Goal: Task Accomplishment & Management: Complete application form

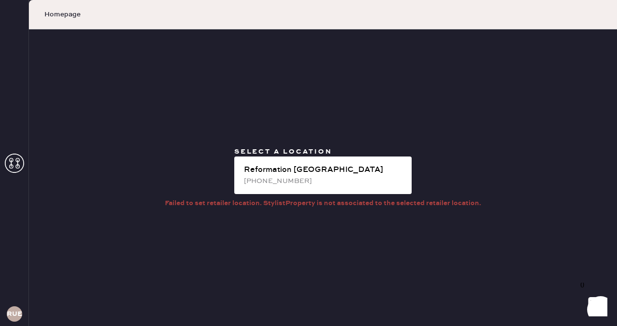
click at [6, 159] on use at bounding box center [14, 163] width 19 height 19
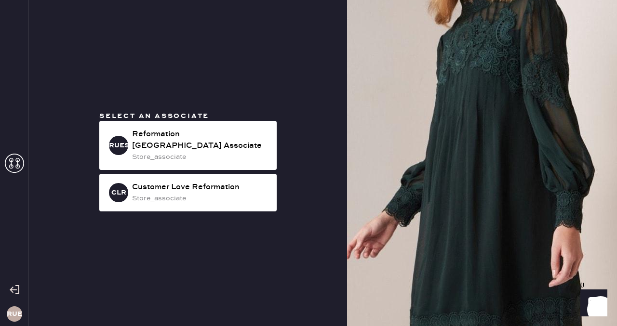
click at [185, 117] on span "Select an associate" at bounding box center [154, 116] width 110 height 9
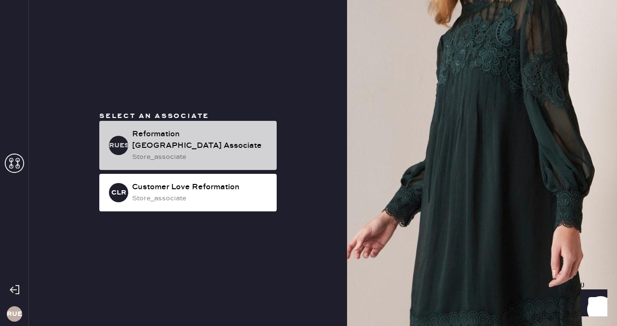
click at [190, 136] on div "Reformation [GEOGRAPHIC_DATA] Associate" at bounding box center [200, 140] width 137 height 23
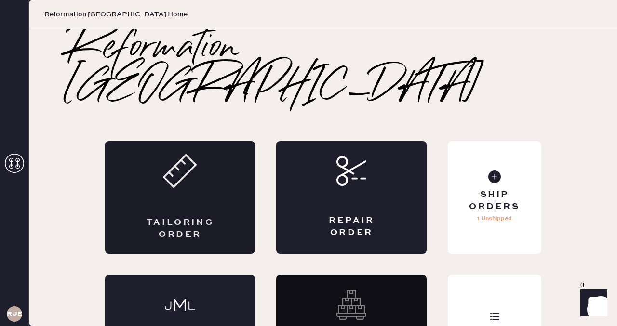
click at [204, 177] on div "Tailoring Order" at bounding box center [180, 197] width 150 height 113
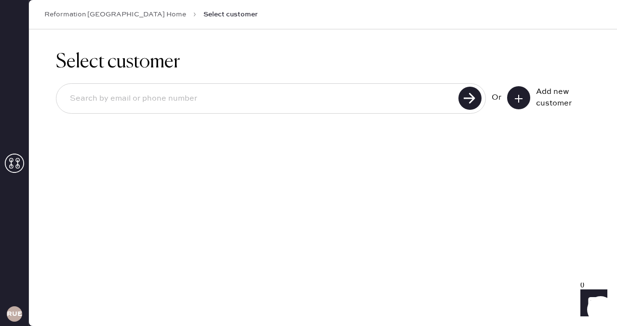
click at [523, 97] on icon at bounding box center [519, 99] width 10 height 10
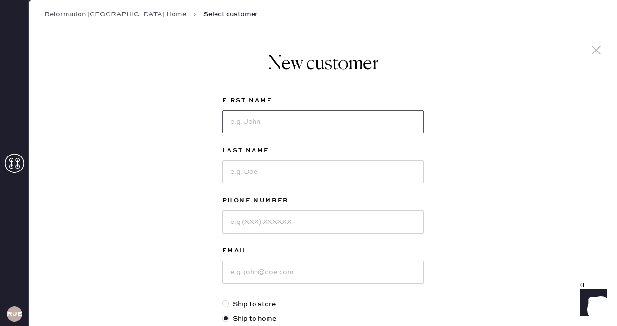
click at [344, 118] on input at bounding box center [322, 121] width 201 height 23
click at [16, 172] on icon at bounding box center [14, 163] width 19 height 19
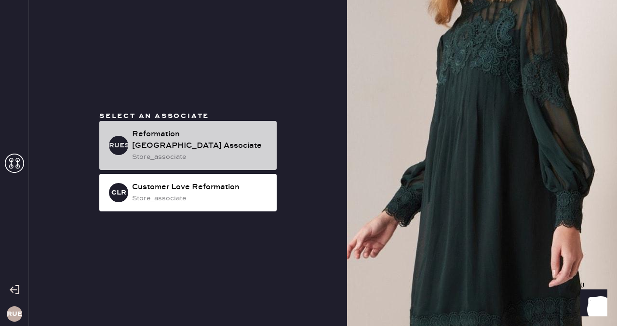
click at [166, 152] on div "store_associate" at bounding box center [200, 157] width 137 height 11
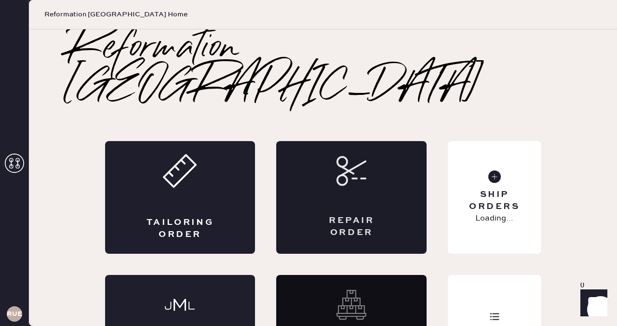
click at [342, 160] on div "Repair Order" at bounding box center [351, 197] width 150 height 113
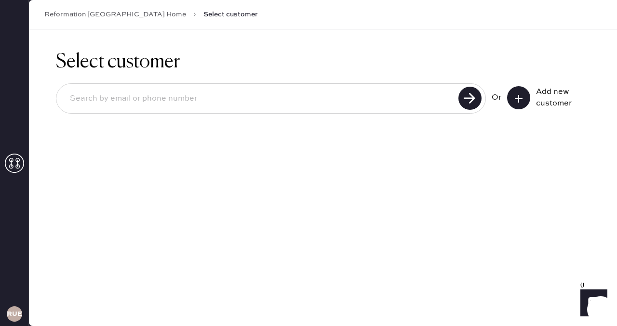
click at [343, 158] on div "Select customer Or Add new customer" at bounding box center [323, 177] width 588 height 297
click at [520, 105] on button at bounding box center [518, 97] width 23 height 23
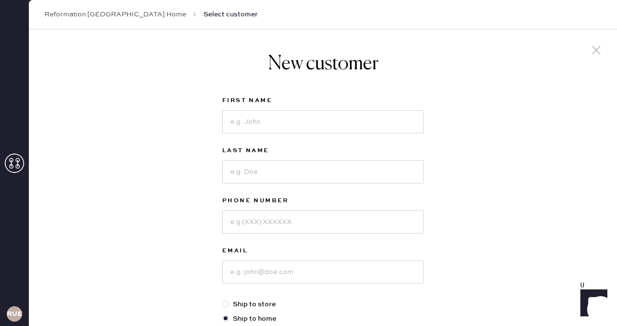
click at [4, 165] on div "RUESA" at bounding box center [14, 163] width 29 height 326
click at [15, 164] on icon at bounding box center [14, 163] width 19 height 19
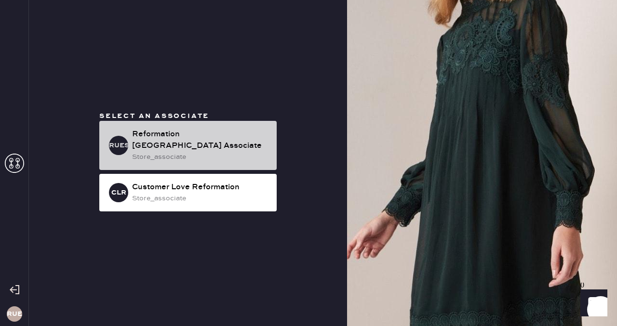
click at [185, 132] on div "Reformation [GEOGRAPHIC_DATA] Associate" at bounding box center [200, 140] width 137 height 23
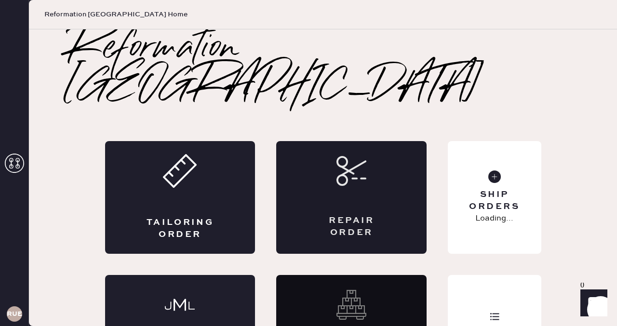
click at [289, 193] on div "Repair Order" at bounding box center [351, 197] width 150 height 113
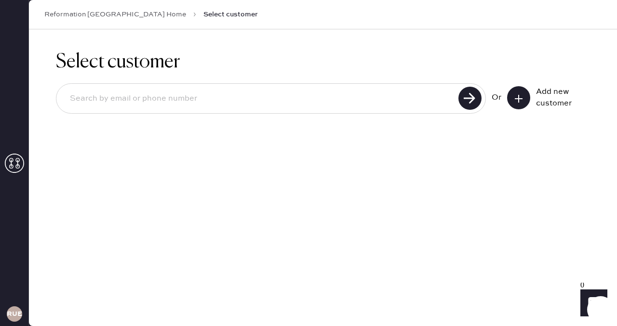
click at [529, 93] on button at bounding box center [518, 97] width 23 height 23
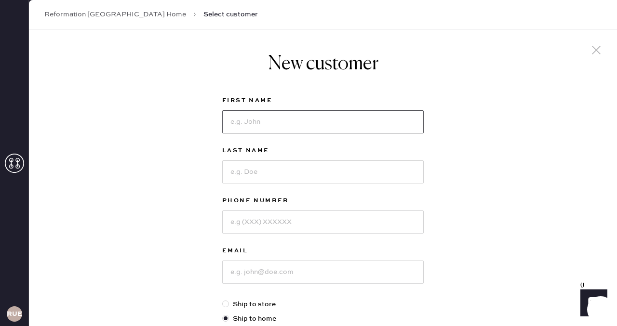
click at [290, 127] on input at bounding box center [322, 121] width 201 height 23
type input "Alexa"
type input "[PERSON_NAME]"
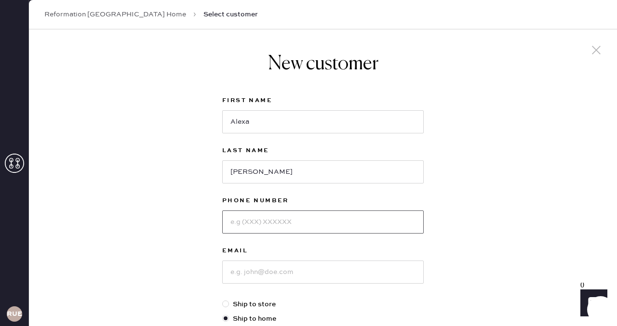
click at [263, 219] on input at bounding box center [322, 222] width 201 height 23
type input "9173554499"
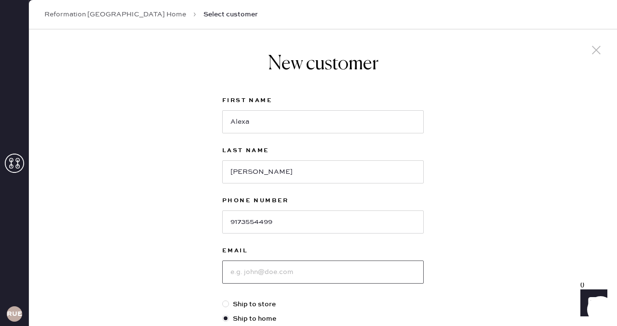
click at [244, 277] on input at bounding box center [322, 272] width 201 height 23
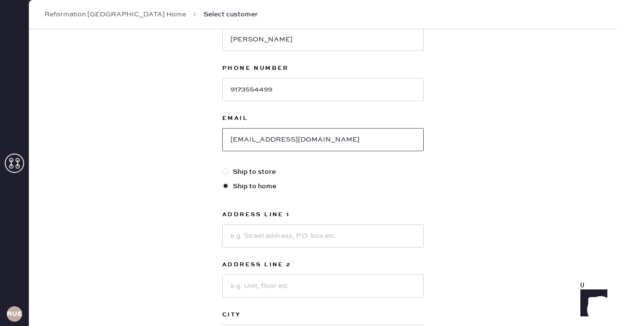
scroll to position [133, 0]
type input "[EMAIL_ADDRESS][DOMAIN_NAME]"
click at [253, 239] on input at bounding box center [322, 235] width 201 height 23
click at [183, 238] on div "New customer First Name Alexa Last Name [PERSON_NAME] Phone Number [PHONE_NUMBE…" at bounding box center [323, 194] width 588 height 597
click at [232, 227] on input at bounding box center [322, 235] width 201 height 23
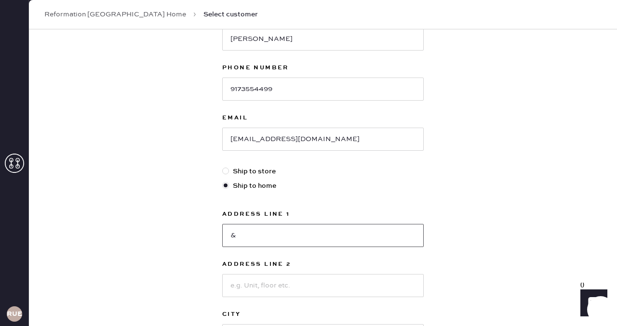
type input "&"
type input "[STREET_ADDRESS]"
click at [271, 285] on input at bounding box center [322, 285] width 201 height 23
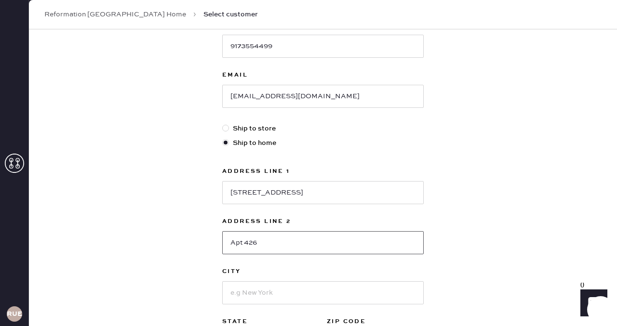
scroll to position [177, 0]
type input "Apt 426"
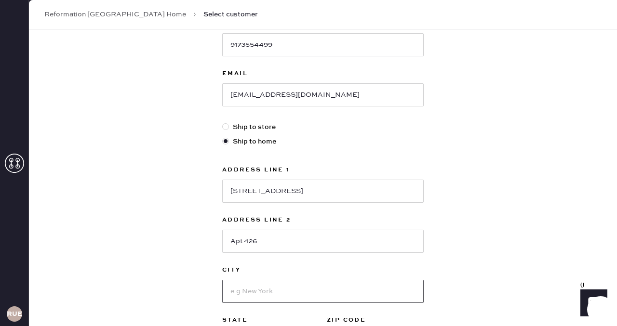
click at [253, 299] on input at bounding box center [322, 291] width 201 height 23
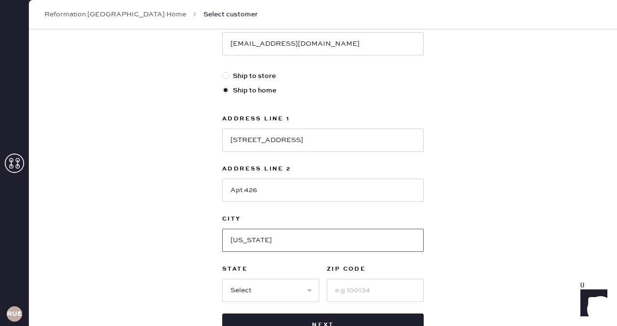
type input "[US_STATE]"
click at [228, 290] on select "Select AK AL AR AZ CA CO CT [GEOGRAPHIC_DATA] DE FL [GEOGRAPHIC_DATA] HI [GEOGR…" at bounding box center [270, 290] width 97 height 23
select select "NV"
click at [385, 294] on input at bounding box center [375, 290] width 97 height 23
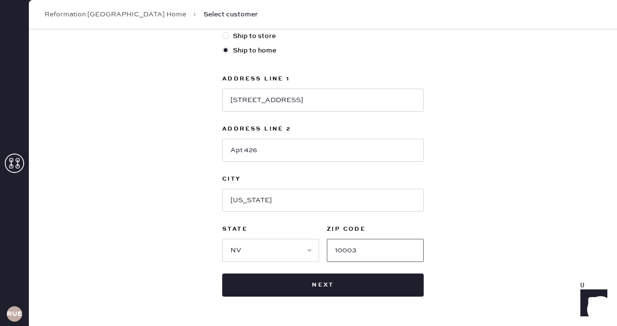
scroll to position [269, 0]
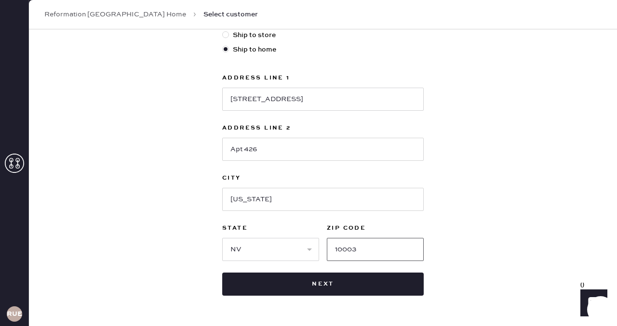
type input "10003"
click at [513, 229] on div "New customer First Name Alexa Last Name [PERSON_NAME] Phone Number [PHONE_NUMBE…" at bounding box center [323, 58] width 588 height 597
click at [262, 249] on select "Select AK AL AR AZ CA CO CT [GEOGRAPHIC_DATA] DE FL [GEOGRAPHIC_DATA] HI [GEOGR…" at bounding box center [270, 249] width 97 height 23
select select "NY"
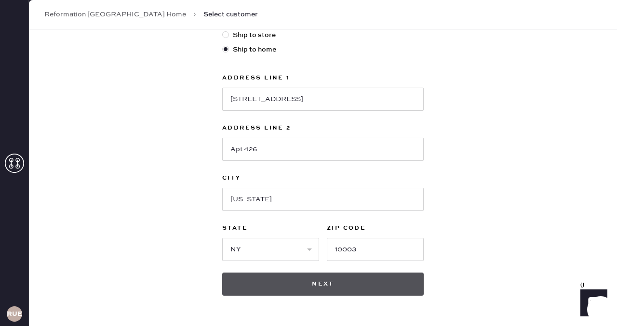
click at [357, 284] on button "Next" at bounding box center [322, 284] width 201 height 23
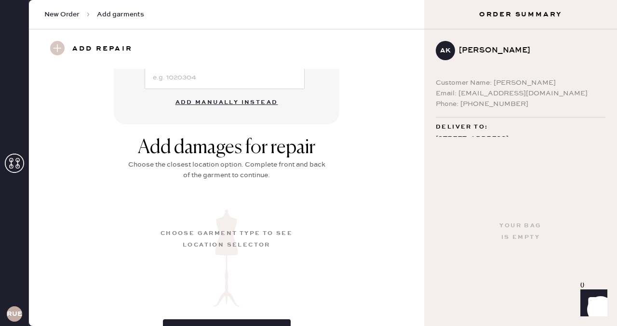
scroll to position [129, 0]
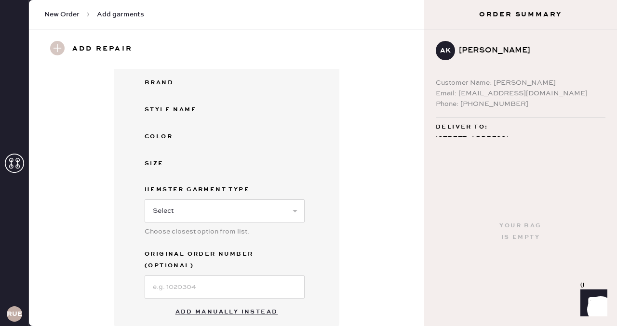
click at [204, 306] on button "Add manually instead" at bounding box center [227, 312] width 114 height 19
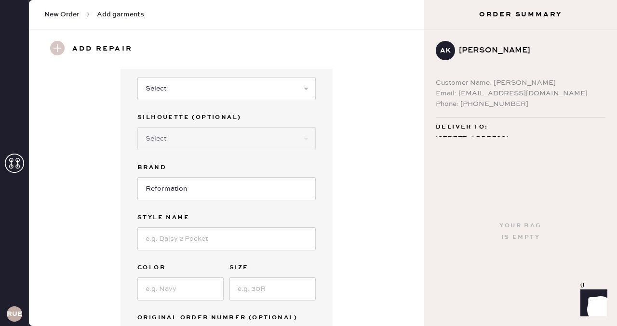
scroll to position [0, 0]
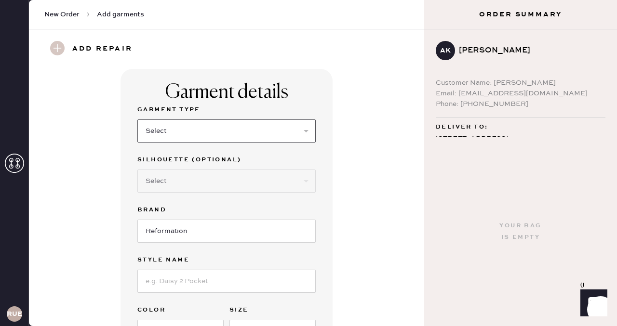
click at [191, 142] on select "Select Basic Skirt Jeans Leggings Pants Shorts Basic Sleeved Dress Basic Sleeve…" at bounding box center [226, 130] width 178 height 23
select select "13"
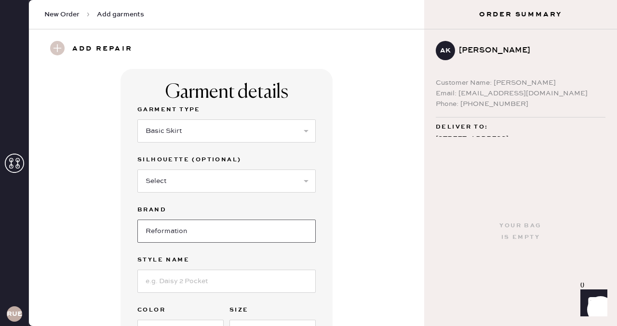
click at [175, 235] on input "Reformation" at bounding box center [226, 231] width 178 height 23
click at [171, 275] on input at bounding box center [226, 281] width 178 height 23
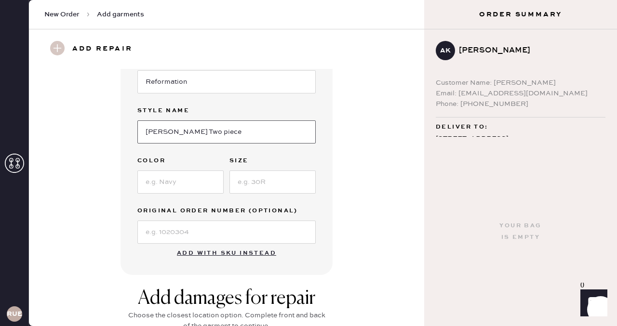
scroll to position [199, 0]
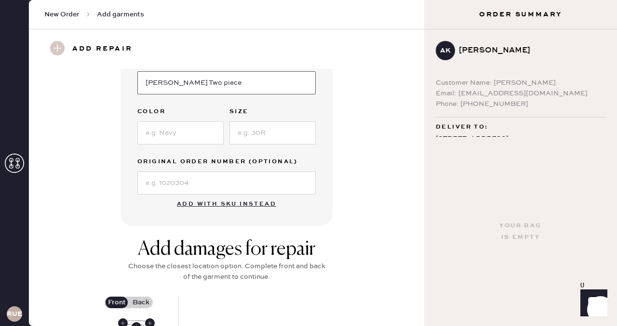
type input "[PERSON_NAME] Two piece"
click at [173, 125] on input at bounding box center [180, 132] width 86 height 23
type input "pluto dot"
click at [281, 123] on input at bounding box center [272, 132] width 86 height 23
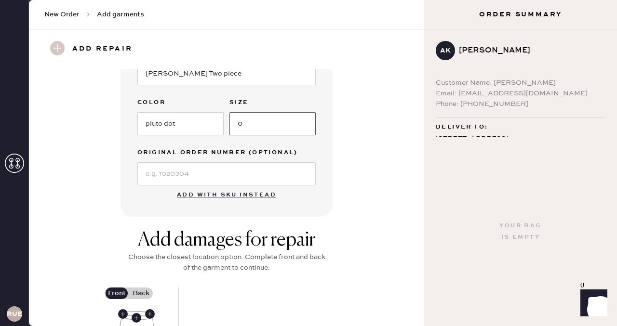
scroll to position [318, 0]
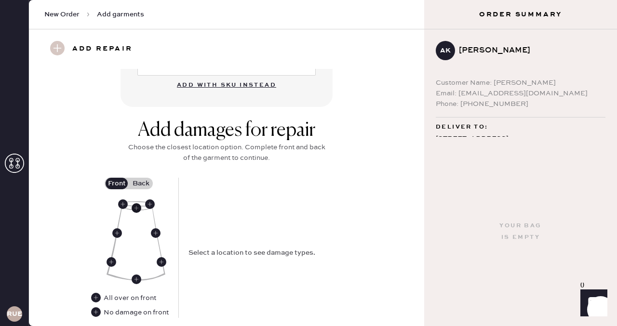
type input "0"
click at [139, 209] on use at bounding box center [137, 208] width 10 height 10
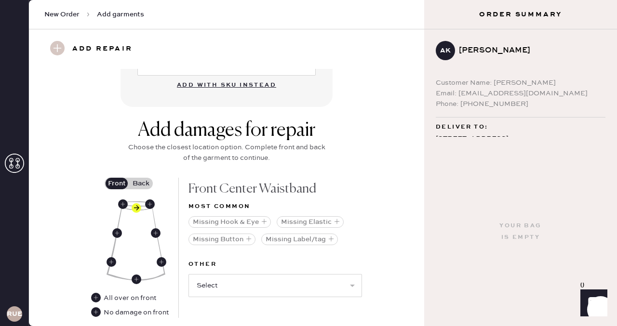
click at [260, 298] on div "Other Select Broken / Ripped Hem Broken Beads Broken Belt Loop Broken Button Br…" at bounding box center [274, 284] width 173 height 50
click at [254, 287] on select "Select Broken / Ripped Hem Broken Beads Broken Belt Loop Broken Button Broken E…" at bounding box center [274, 285] width 173 height 23
select select "1296"
select select
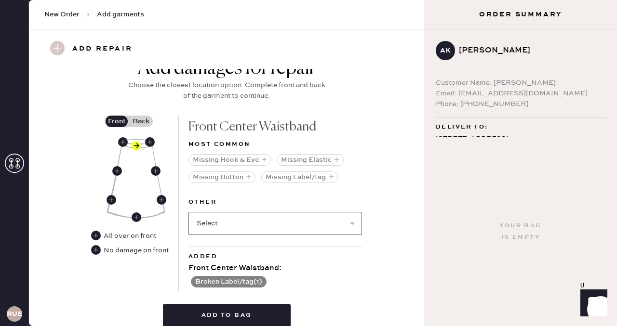
scroll to position [423, 0]
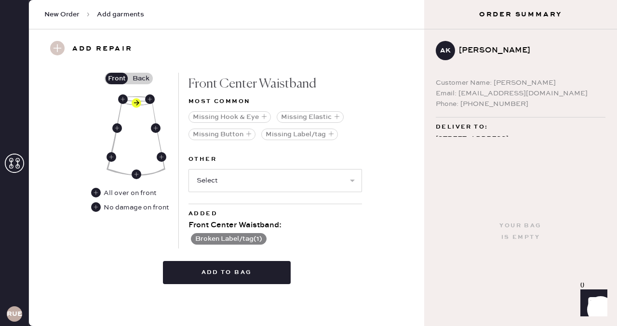
click at [249, 264] on button "Add to bag" at bounding box center [227, 272] width 128 height 23
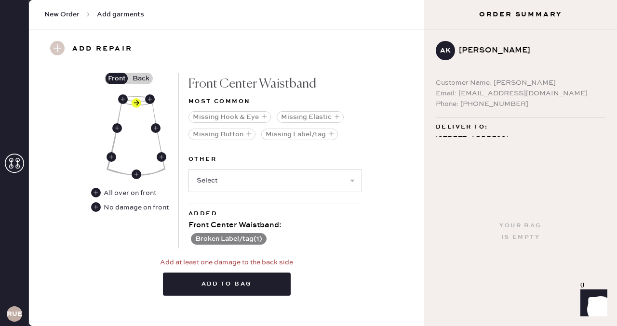
click at [143, 75] on label "Back" at bounding box center [141, 79] width 24 height 12
click at [141, 79] on input "Back" at bounding box center [141, 79] width 0 height 0
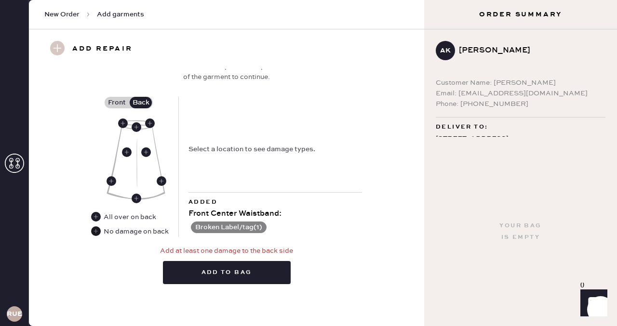
click at [93, 235] on use at bounding box center [96, 231] width 10 height 10
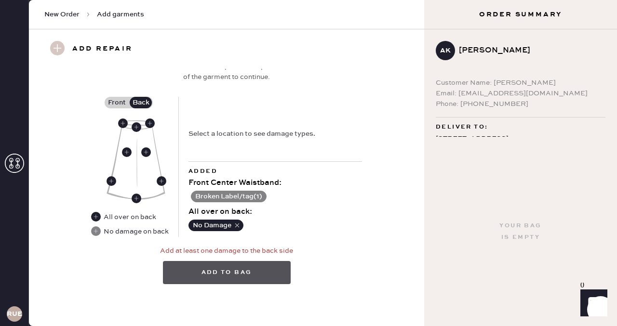
click at [203, 270] on button "Add to bag" at bounding box center [227, 272] width 128 height 23
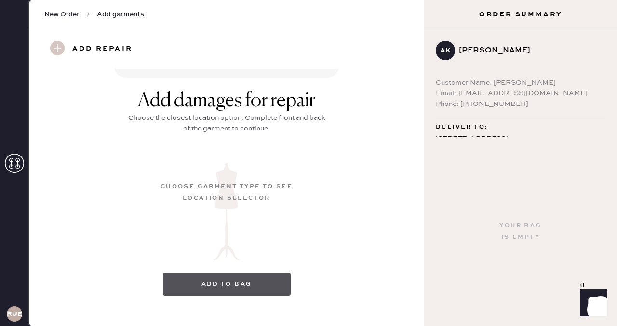
scroll to position [148, 0]
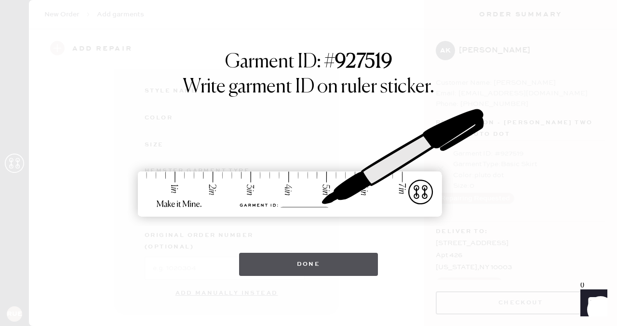
click at [275, 274] on button "Done" at bounding box center [308, 264] width 139 height 23
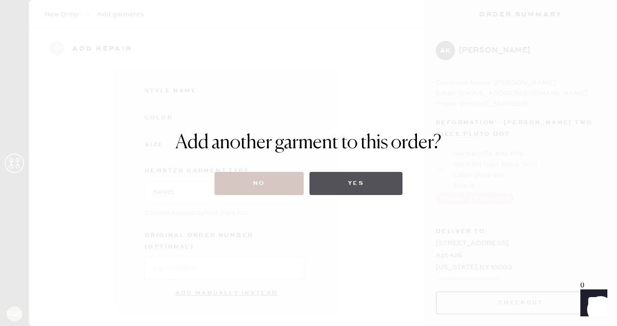
click at [357, 191] on button "Yes" at bounding box center [355, 183] width 93 height 23
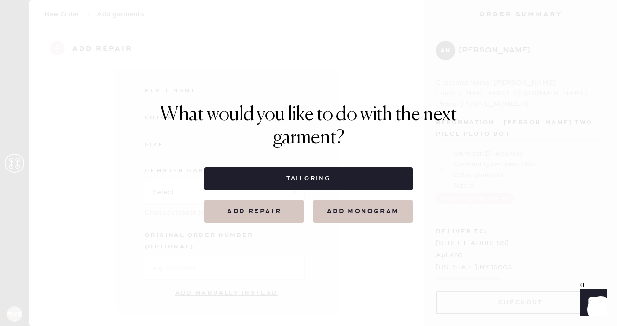
click at [280, 211] on button "Add repair" at bounding box center [253, 211] width 99 height 23
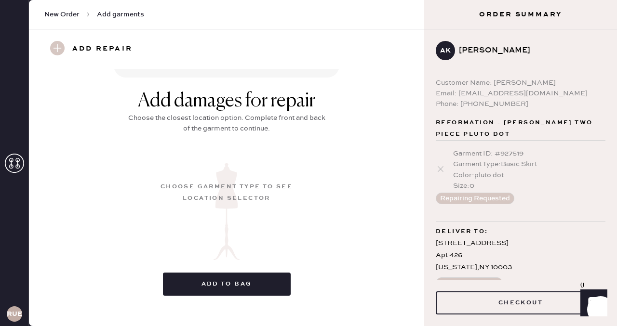
click at [54, 48] on use at bounding box center [57, 48] width 14 height 14
click at [56, 52] on use at bounding box center [57, 48] width 14 height 14
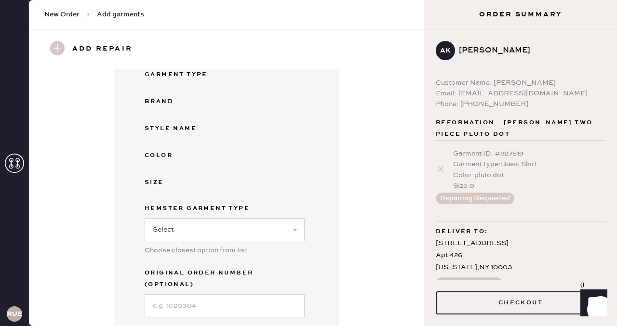
scroll to position [1, 0]
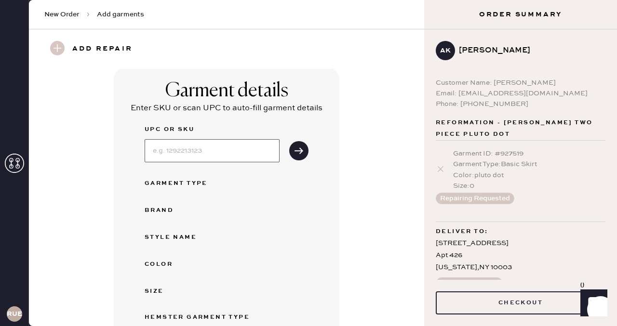
click at [173, 148] on input at bounding box center [212, 150] width 135 height 23
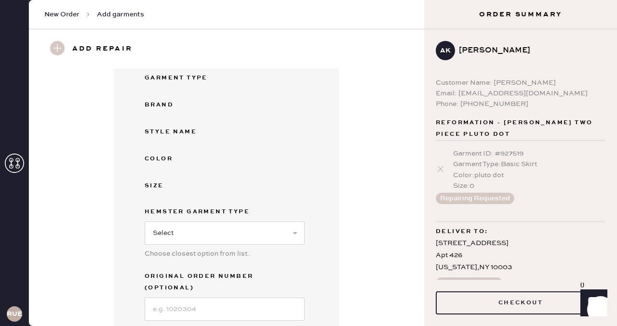
scroll to position [172, 0]
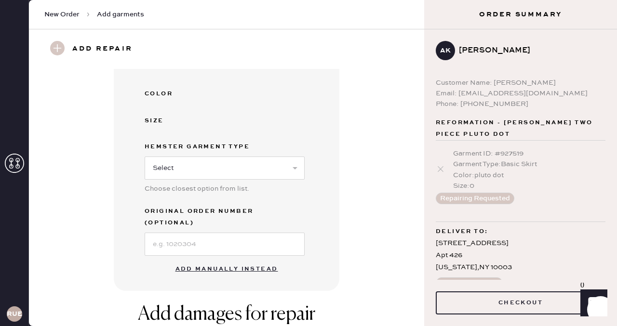
type input "[PERSON_NAME]"
click at [199, 260] on button "Add manually instead" at bounding box center [227, 269] width 114 height 19
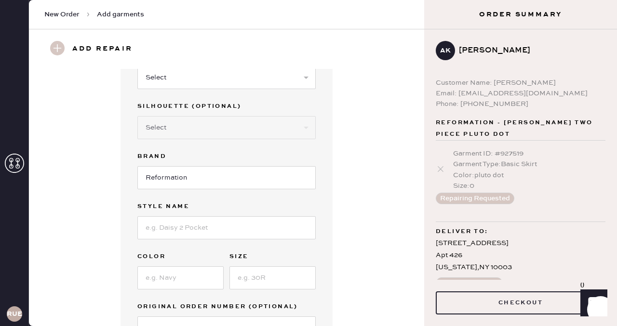
scroll to position [0, 0]
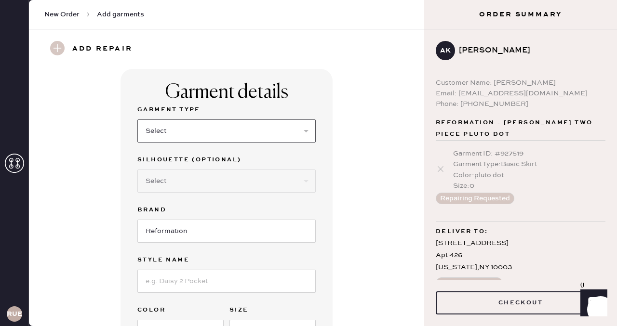
click at [184, 132] on select "Select Basic Skirt Jeans Leggings Pants Shorts Basic Sleeved Dress Basic Sleeve…" at bounding box center [226, 130] width 178 height 23
click at [226, 131] on select "Select Basic Skirt Jeans Leggings Pants Shorts Basic Sleeved Dress Basic Sleeve…" at bounding box center [226, 130] width 178 height 23
click at [200, 137] on select "Select Basic Skirt Jeans Leggings Pants Shorts Basic Sleeved Dress Basic Sleeve…" at bounding box center [226, 130] width 178 height 23
select select "15"
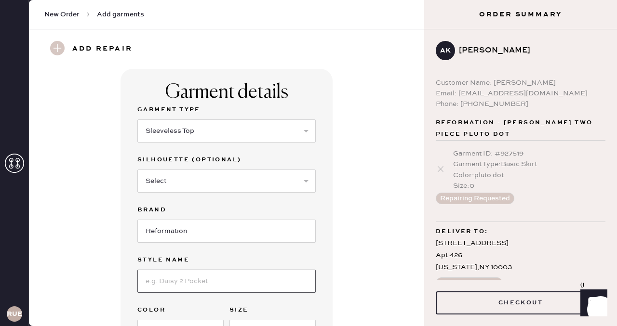
click at [192, 288] on input at bounding box center [226, 281] width 178 height 23
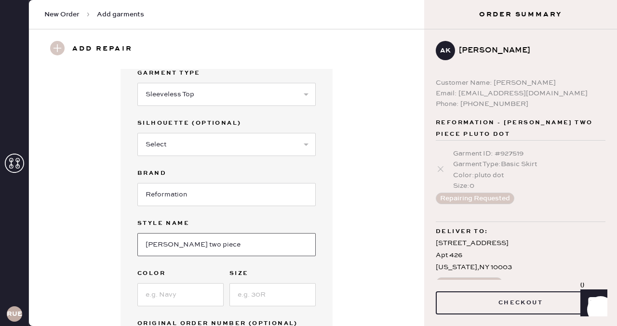
scroll to position [40, 0]
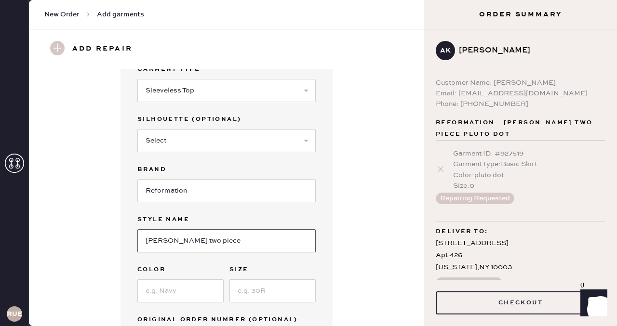
type input "[PERSON_NAME] two piece"
click at [189, 289] on input at bounding box center [180, 290] width 86 height 23
type input "black"
click at [291, 292] on input at bounding box center [272, 290] width 86 height 23
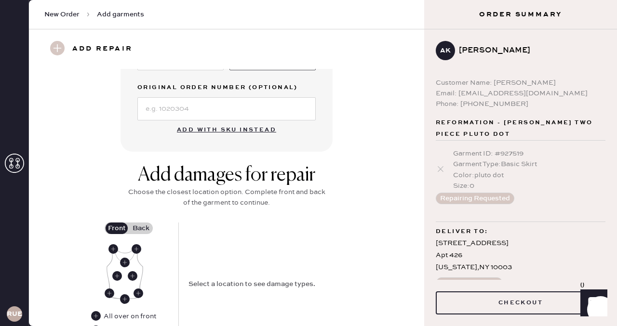
scroll to position [276, 0]
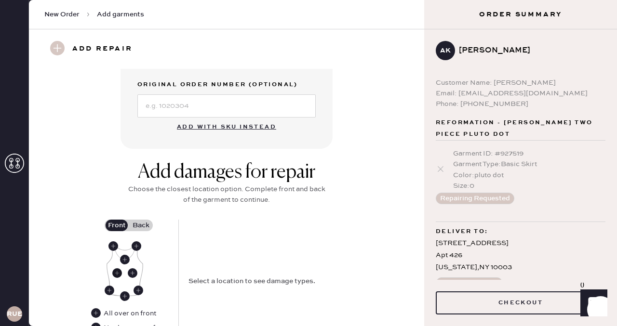
type input "0"
click at [116, 274] on use at bounding box center [117, 273] width 10 height 10
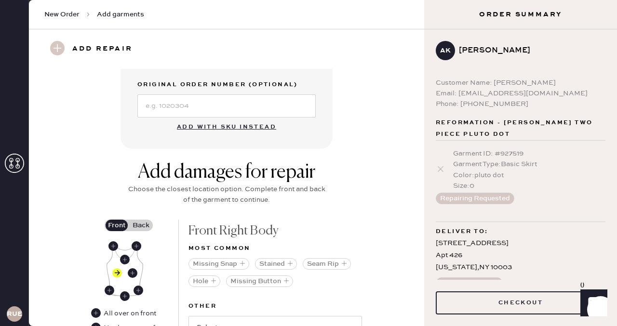
scroll to position [298, 0]
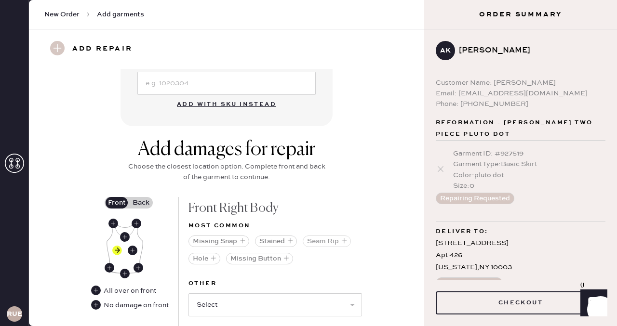
click at [316, 241] on button "Seam Rip" at bounding box center [327, 242] width 48 height 12
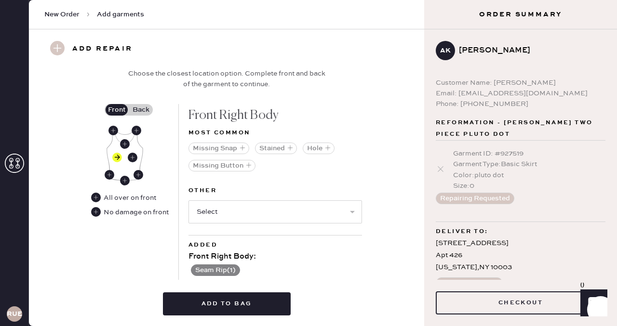
click at [137, 104] on label "Back" at bounding box center [141, 110] width 24 height 12
click at [141, 110] on input "Back" at bounding box center [141, 110] width 0 height 0
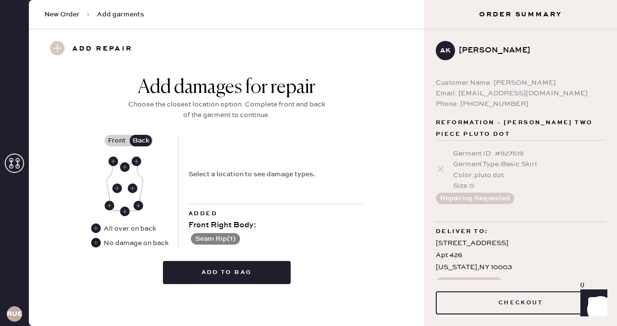
click at [94, 244] on use at bounding box center [96, 243] width 10 height 10
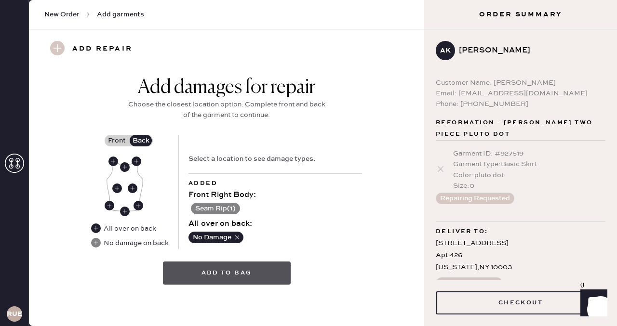
click at [201, 275] on button "Add to bag" at bounding box center [227, 273] width 128 height 23
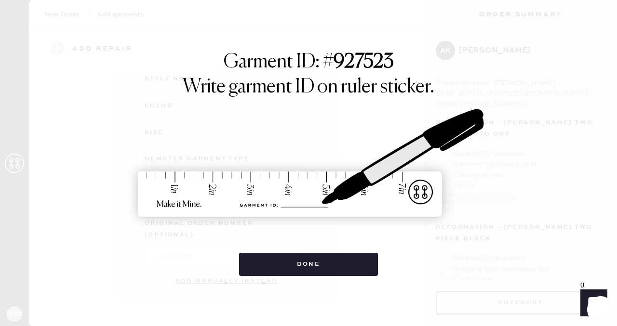
scroll to position [148, 0]
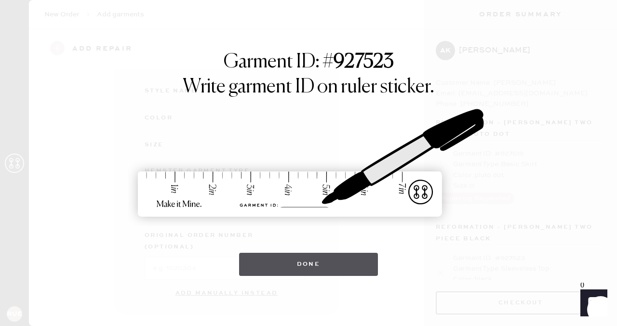
click at [331, 262] on button "Done" at bounding box center [308, 264] width 139 height 23
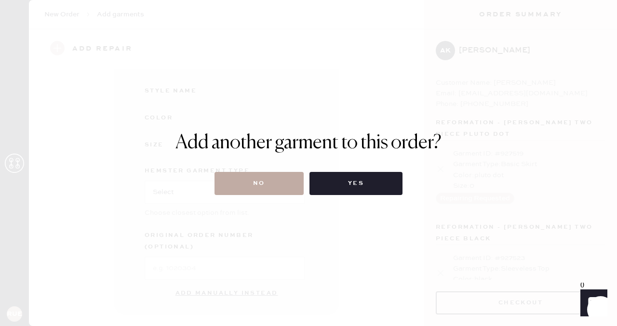
click at [241, 182] on button "No" at bounding box center [258, 183] width 89 height 23
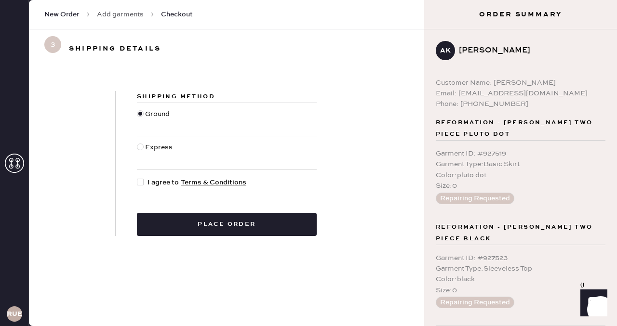
click at [143, 184] on div at bounding box center [140, 182] width 7 height 7
click at [137, 178] on input "I agree to Terms & Conditions" at bounding box center [137, 177] width 0 height 0
checkbox input "true"
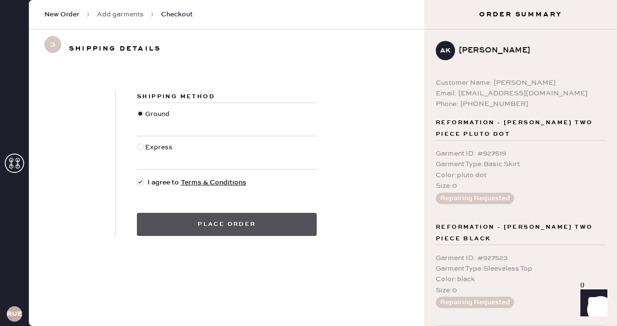
click at [188, 225] on button "Place order" at bounding box center [227, 224] width 180 height 23
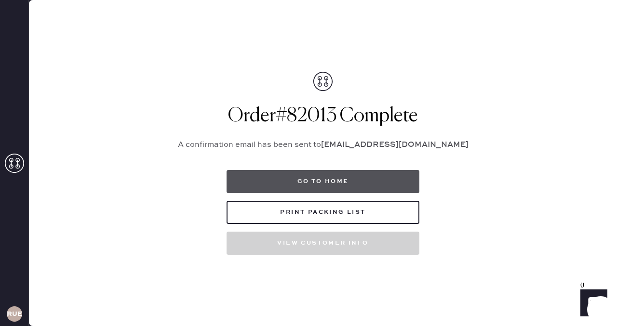
click at [335, 174] on button "Go to home" at bounding box center [322, 181] width 193 height 23
